Goal: Book appointment/travel/reservation

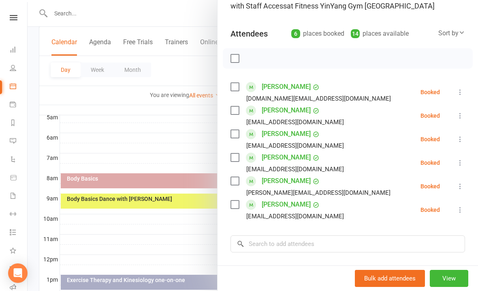
scroll to position [72, 0]
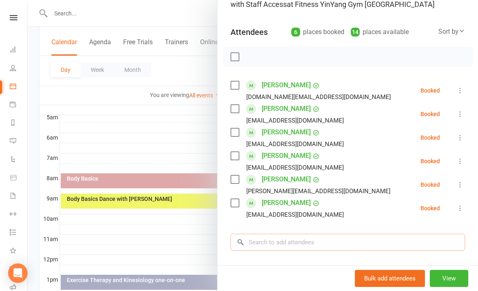
click at [264, 236] on input "search" at bounding box center [348, 242] width 235 height 17
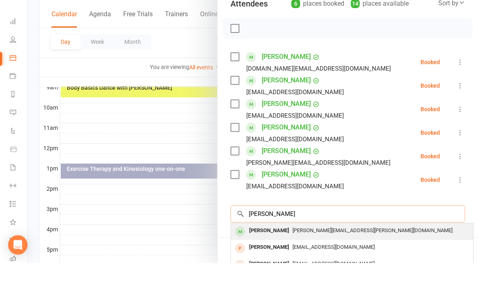
type input "[PERSON_NAME]"
click at [319, 255] on span "[PERSON_NAME][EMAIL_ADDRESS][PERSON_NAME][DOMAIN_NAME]" at bounding box center [373, 258] width 160 height 6
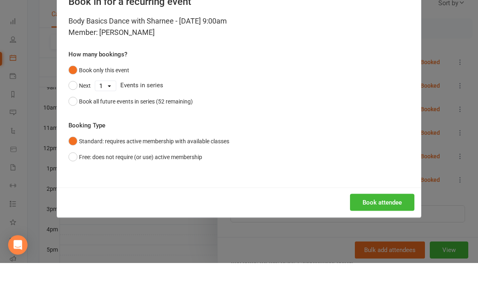
scroll to position [265, 0]
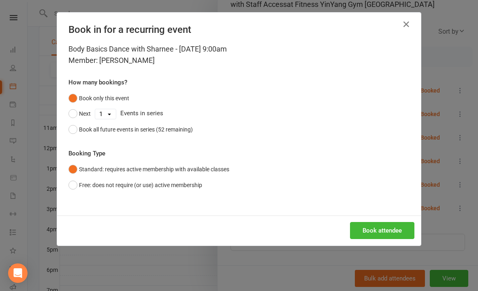
click at [366, 202] on div "Body Basics Dance with Sharnee - [DATE] 9:00am Member: [PERSON_NAME] How many b…" at bounding box center [239, 129] width 364 height 172
click at [380, 231] on button "Book attendee" at bounding box center [382, 230] width 64 height 17
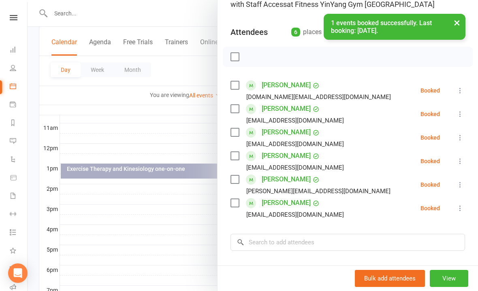
scroll to position [114, 0]
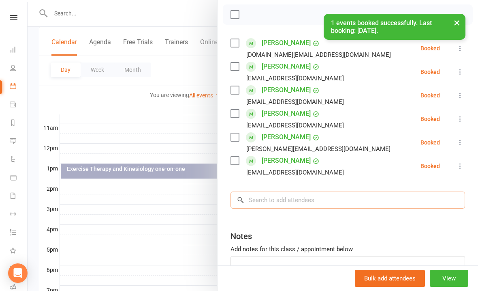
click at [272, 193] on input "search" at bounding box center [348, 199] width 235 height 17
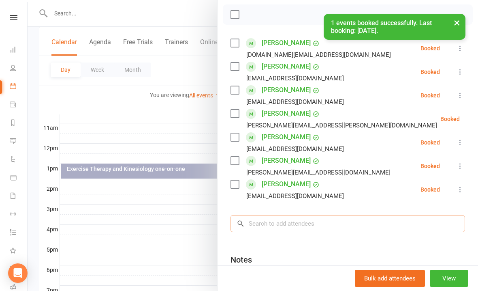
scroll to position [264, 0]
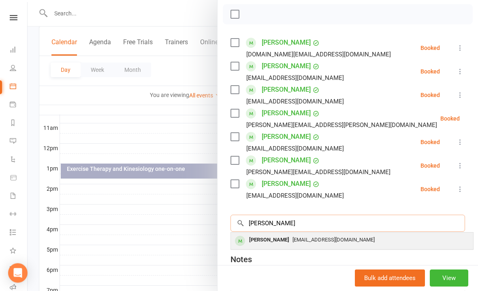
type input "[PERSON_NAME]"
click at [327, 238] on span "[EMAIL_ADDRESS][DOMAIN_NAME]" at bounding box center [334, 240] width 82 height 6
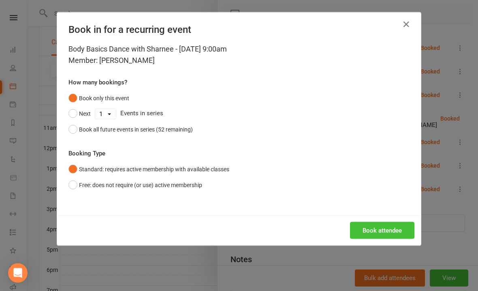
click at [381, 225] on button "Book attendee" at bounding box center [382, 230] width 64 height 17
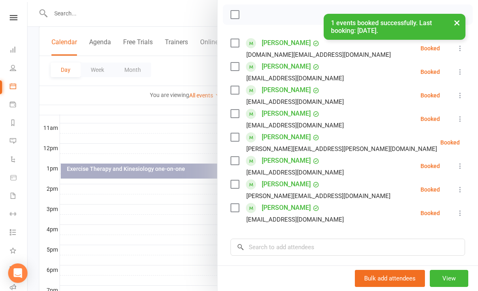
click at [237, 68] on label at bounding box center [235, 66] width 8 height 8
click at [238, 115] on label at bounding box center [235, 113] width 8 height 8
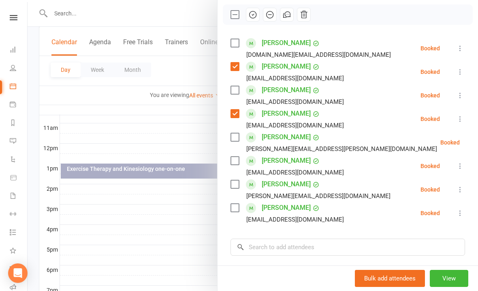
click at [238, 139] on label at bounding box center [235, 137] width 8 height 8
click at [234, 160] on label at bounding box center [235, 160] width 8 height 8
click at [236, 184] on label at bounding box center [235, 184] width 8 height 8
click at [239, 206] on label at bounding box center [235, 208] width 8 height 8
click at [264, 242] on input "search" at bounding box center [348, 246] width 235 height 17
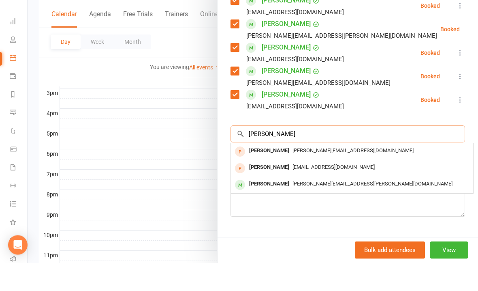
scroll to position [203, 0]
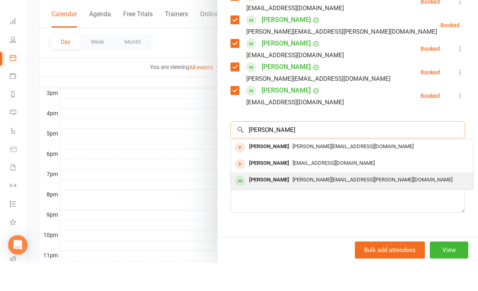
type input "[PERSON_NAME]"
click at [300, 205] on span "[PERSON_NAME][EMAIL_ADDRESS][PERSON_NAME][DOMAIN_NAME]" at bounding box center [373, 208] width 160 height 6
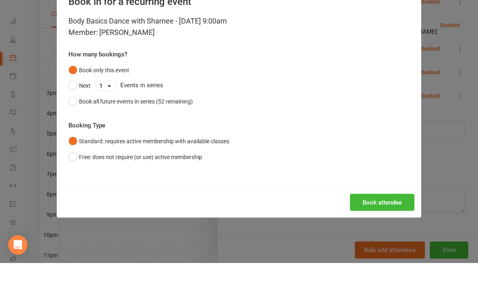
scroll to position [381, 0]
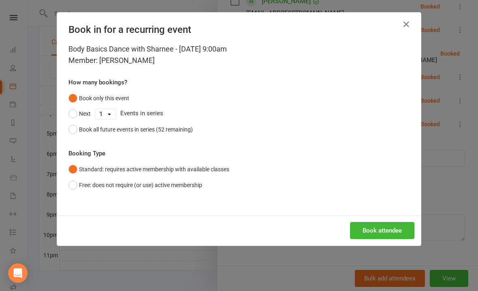
click at [382, 203] on div "Body Basics Dance with Sharnee - [DATE] 9:00am Member: [PERSON_NAME] How many b…" at bounding box center [239, 129] width 364 height 172
click at [377, 226] on button "Book attendee" at bounding box center [382, 230] width 64 height 17
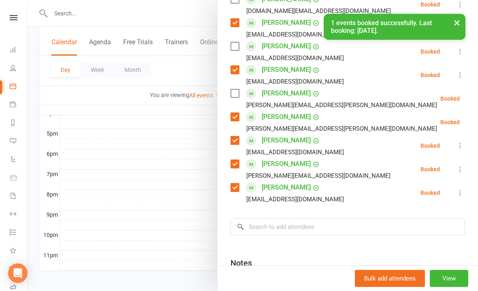
scroll to position [159, 0]
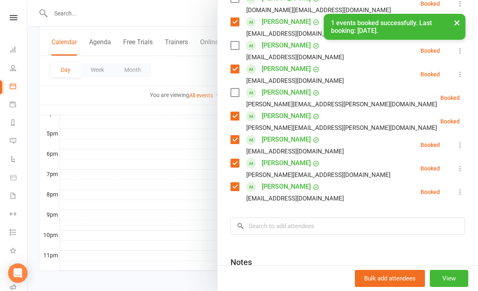
click at [228, 93] on div "Class kiosk mode Roll call 9:00 AM - 9:45 AM, [DATE] with Staff Access at Fitne…" at bounding box center [348, 113] width 261 height 474
click at [241, 86] on div "[PERSON_NAME] [PERSON_NAME][EMAIL_ADDRESS][PERSON_NAME][DOMAIN_NAME]" at bounding box center [336, 98] width 210 height 24
click at [236, 94] on label at bounding box center [235, 92] width 8 height 8
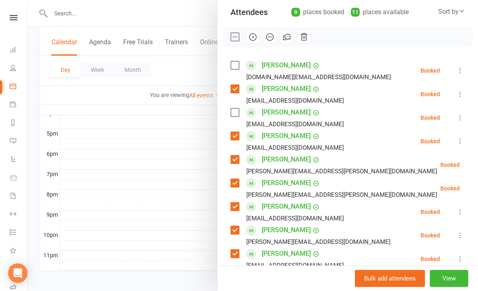
scroll to position [92, 0]
click at [255, 36] on icon "button" at bounding box center [253, 36] width 9 height 9
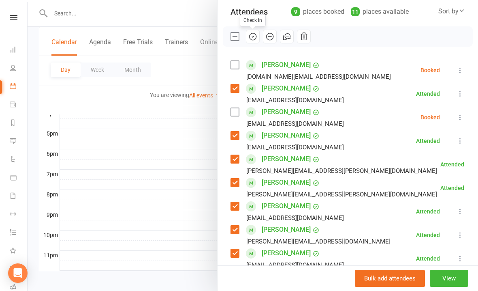
click at [462, 113] on button at bounding box center [461, 117] width 10 height 10
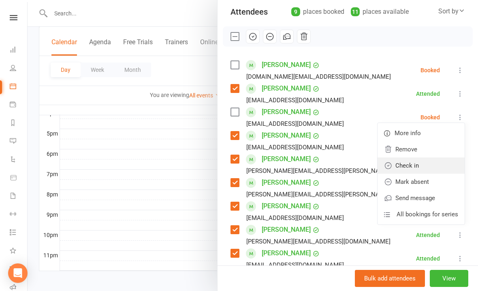
click at [411, 163] on link "Check in" at bounding box center [421, 165] width 87 height 16
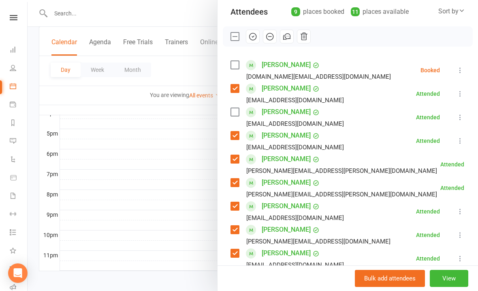
click at [462, 69] on icon at bounding box center [460, 70] width 8 height 8
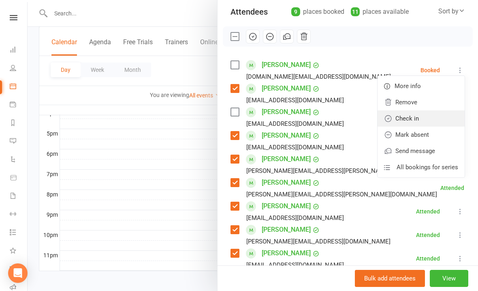
click at [414, 116] on link "Check in" at bounding box center [421, 118] width 87 height 16
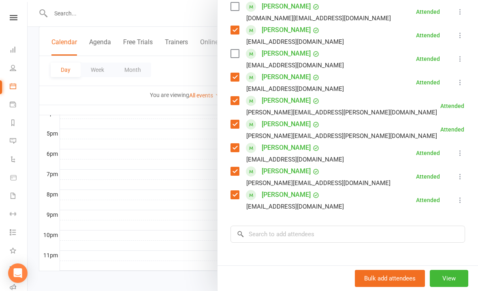
scroll to position [157, 0]
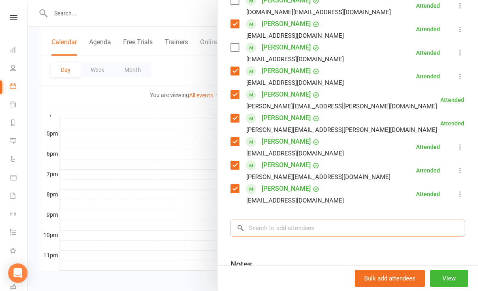
click at [266, 221] on input "search" at bounding box center [348, 227] width 235 height 17
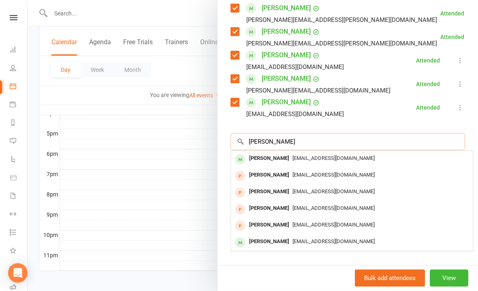
scroll to position [243, 0]
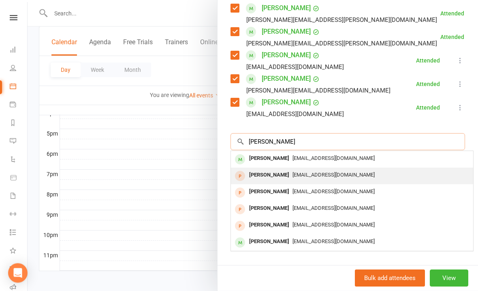
type input "[PERSON_NAME]"
click at [353, 173] on span "[EMAIL_ADDRESS][DOMAIN_NAME]" at bounding box center [334, 175] width 82 height 6
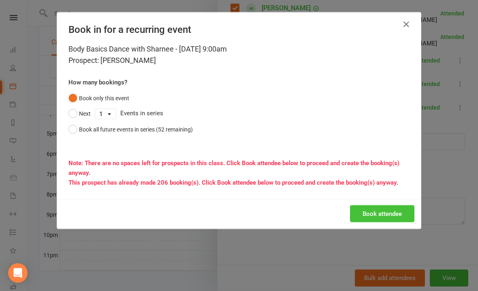
click at [383, 214] on button "Book attendee" at bounding box center [382, 213] width 64 height 17
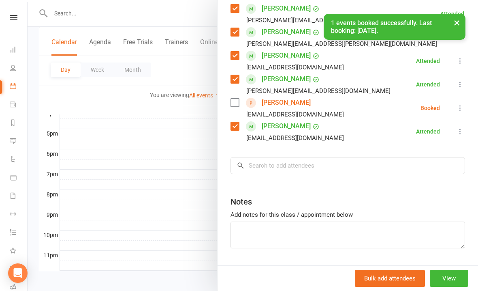
click at [465, 106] on icon at bounding box center [460, 108] width 8 height 8
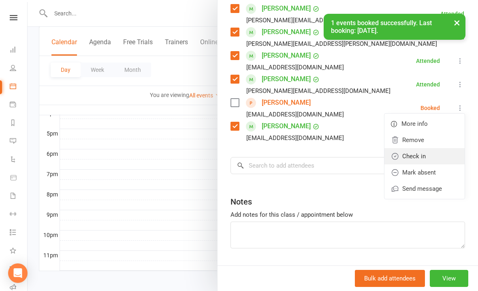
click at [423, 154] on link "Check in" at bounding box center [425, 156] width 80 height 16
